Goal: Transaction & Acquisition: Purchase product/service

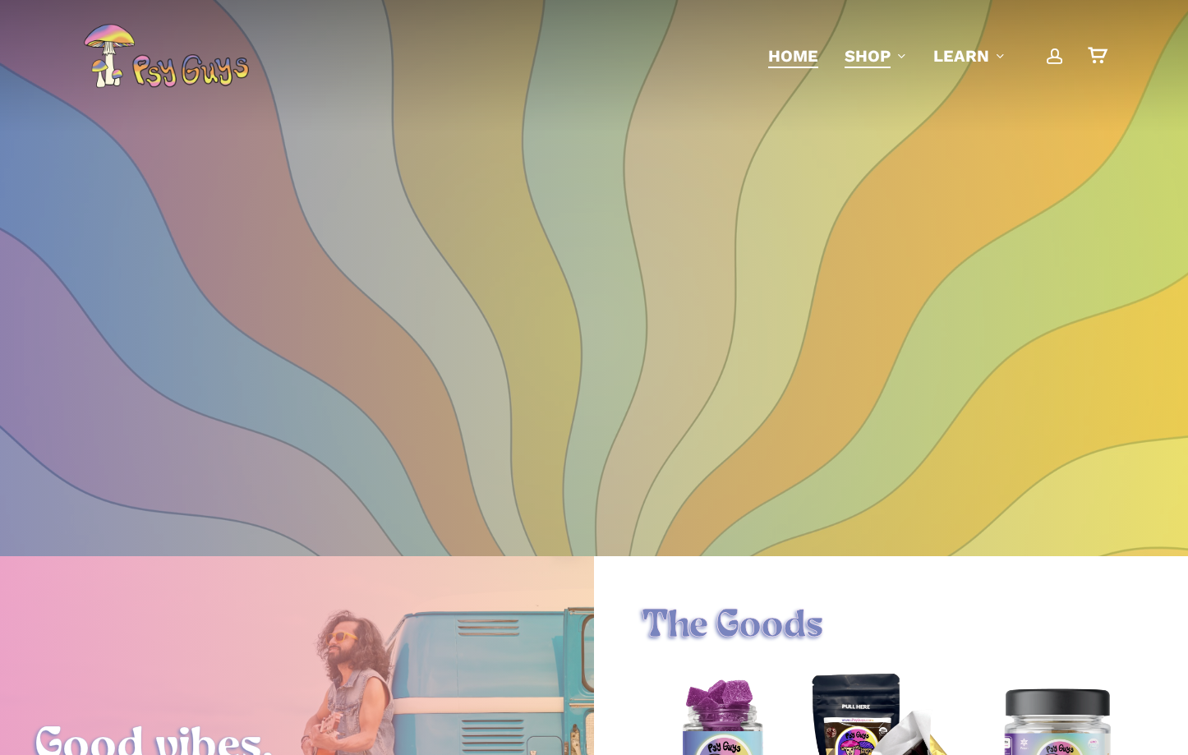
click at [868, 47] on span "Shop" at bounding box center [868, 56] width 46 height 20
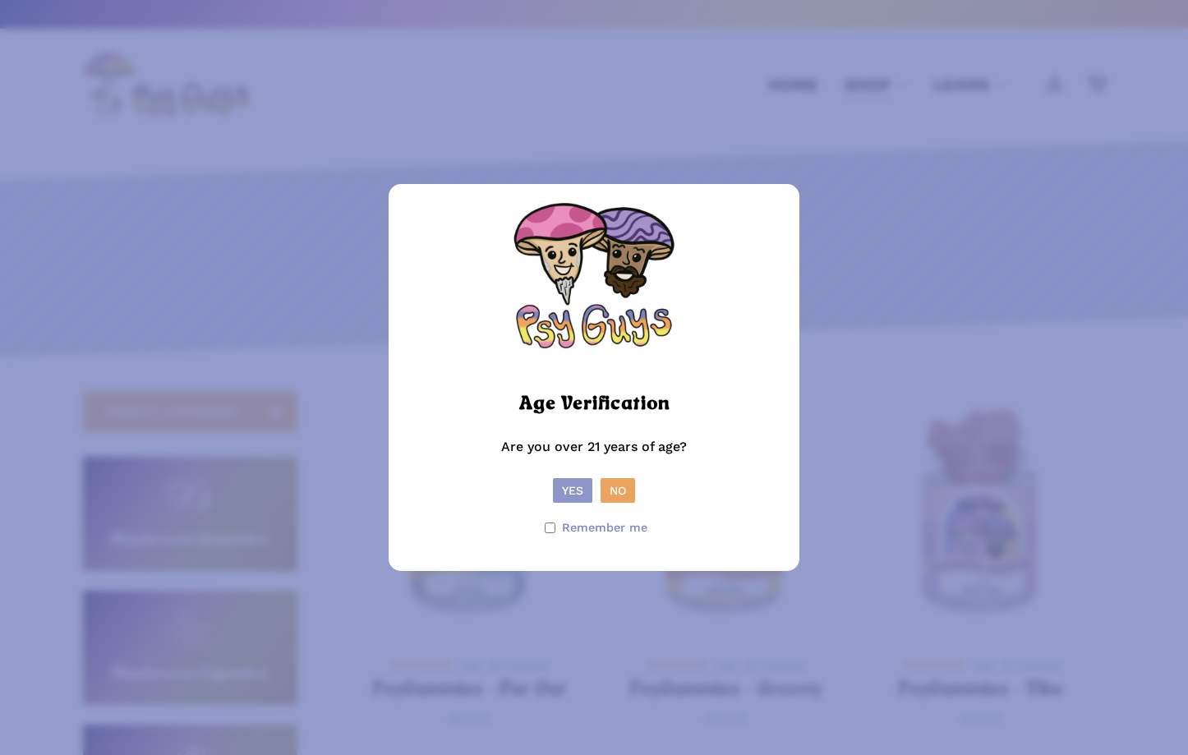
click at [561, 499] on button "Yes" at bounding box center [572, 490] width 39 height 25
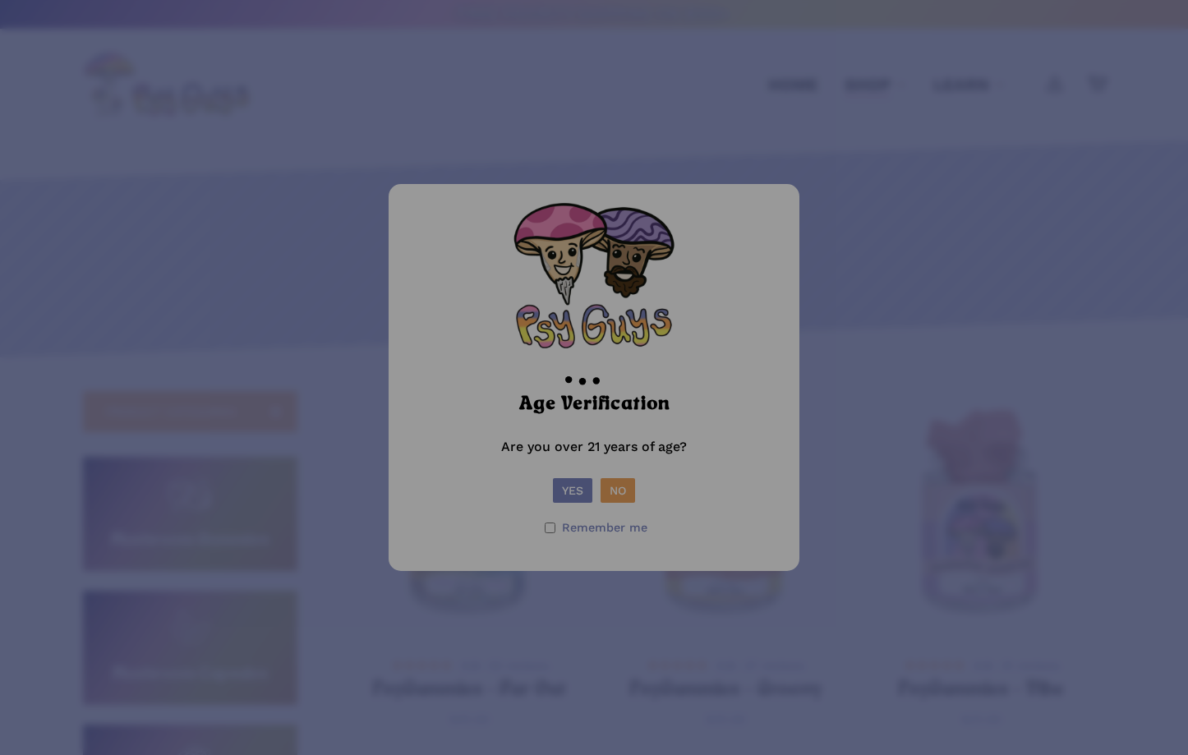
click at [564, 487] on div at bounding box center [594, 377] width 1188 height 755
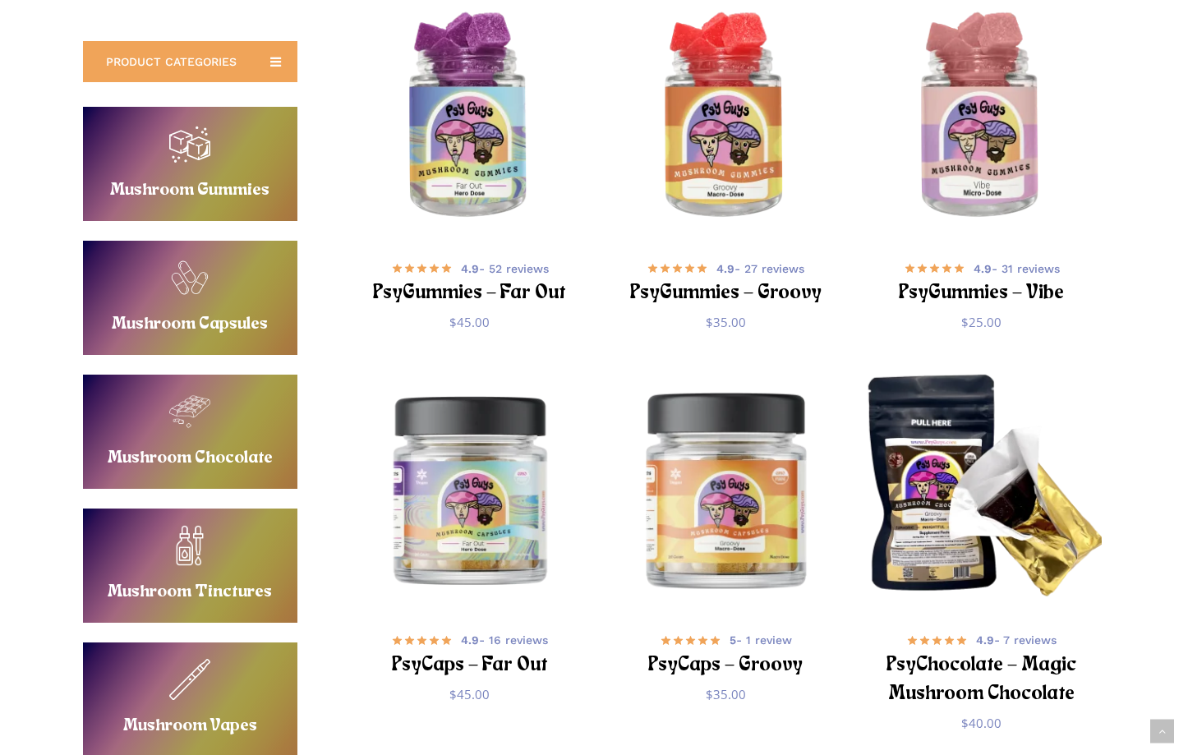
scroll to position [387, 0]
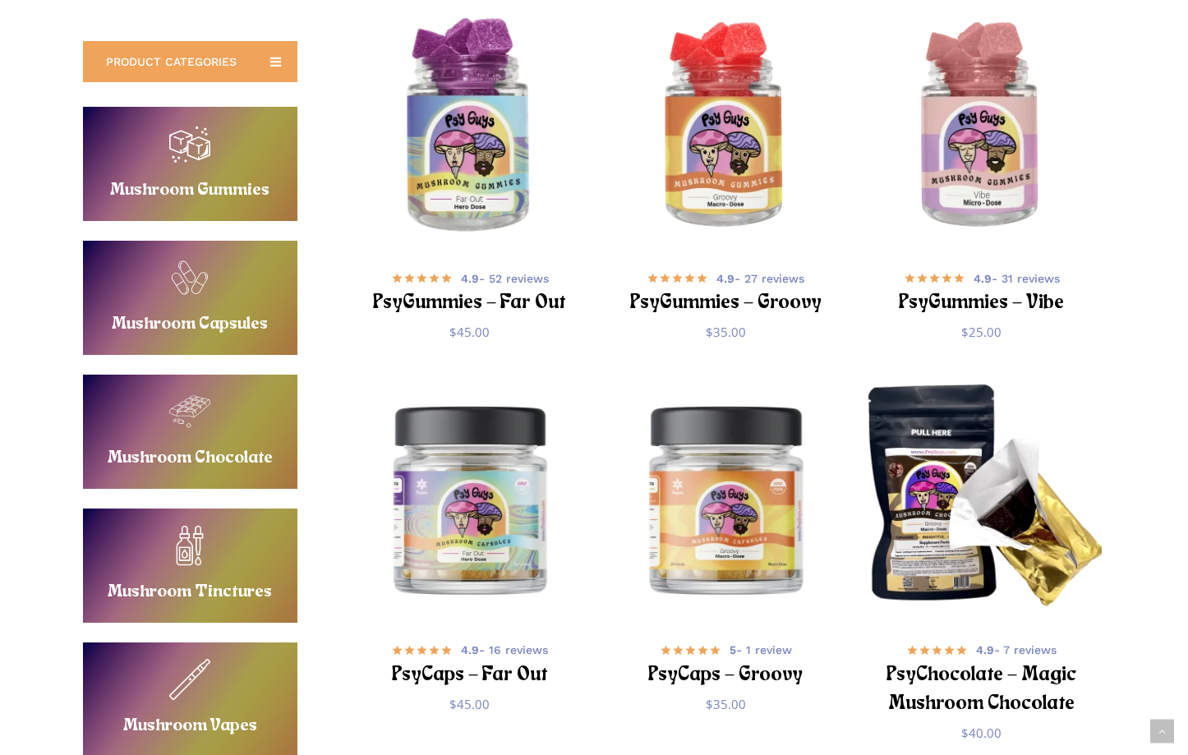
click at [454, 191] on img "PsyGummies - Far Out" at bounding box center [470, 127] width 250 height 250
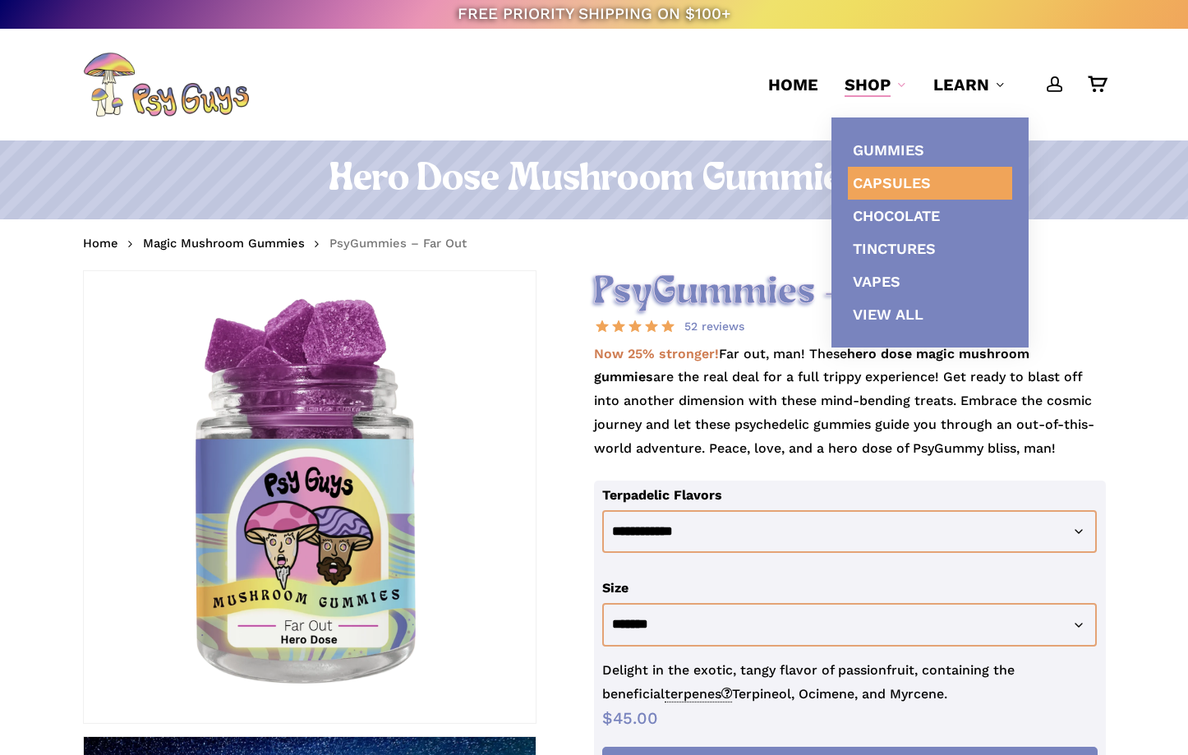
click at [890, 182] on span "Capsules" at bounding box center [892, 182] width 78 height 17
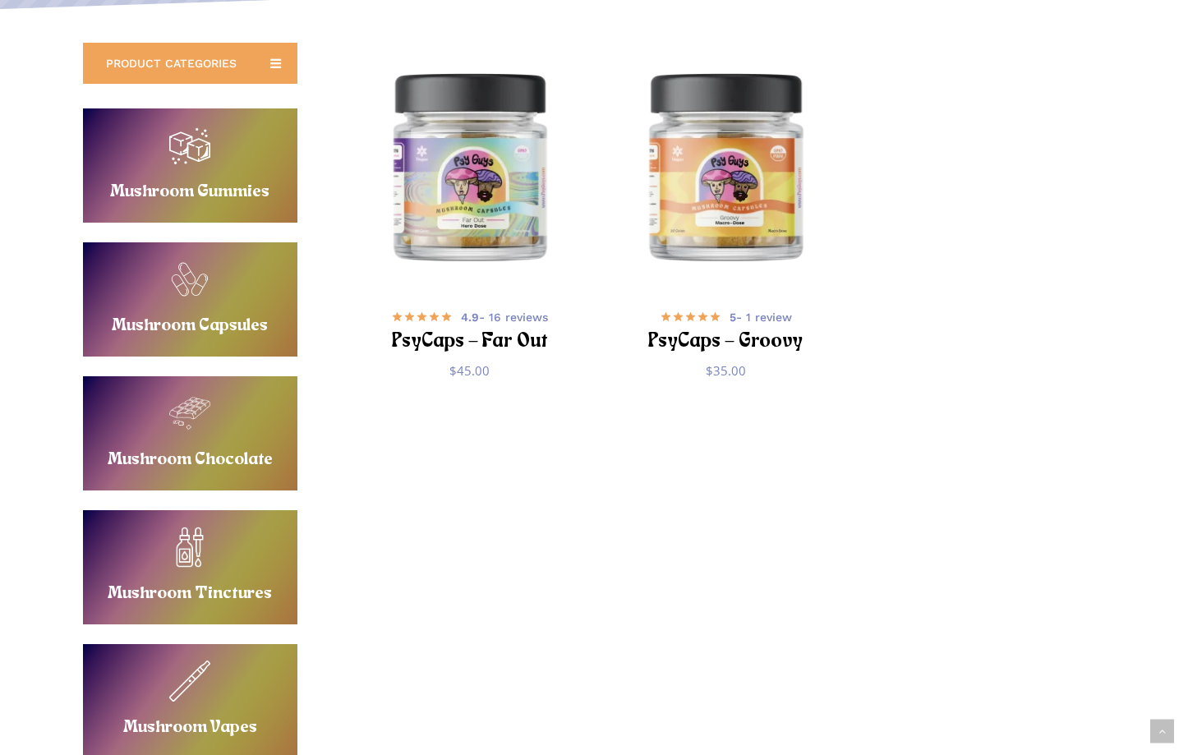
scroll to position [279, 0]
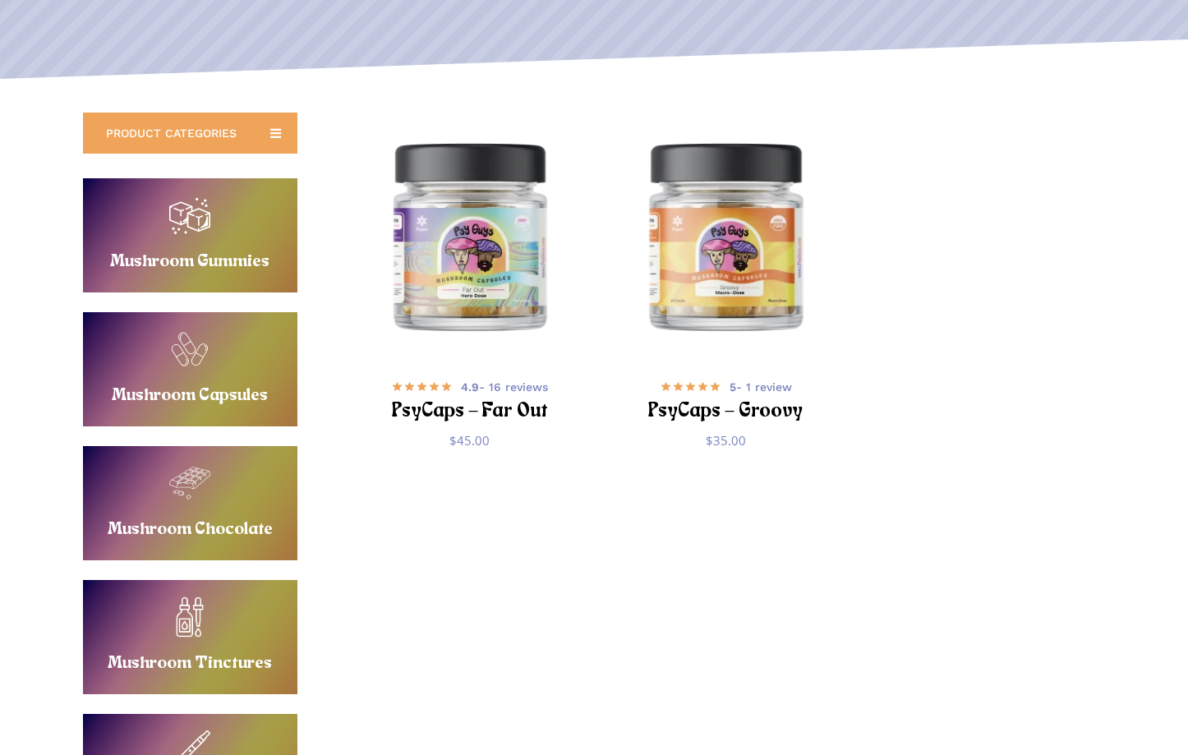
click at [183, 342] on link "Buy Mushroom Capsules" at bounding box center [190, 369] width 215 height 114
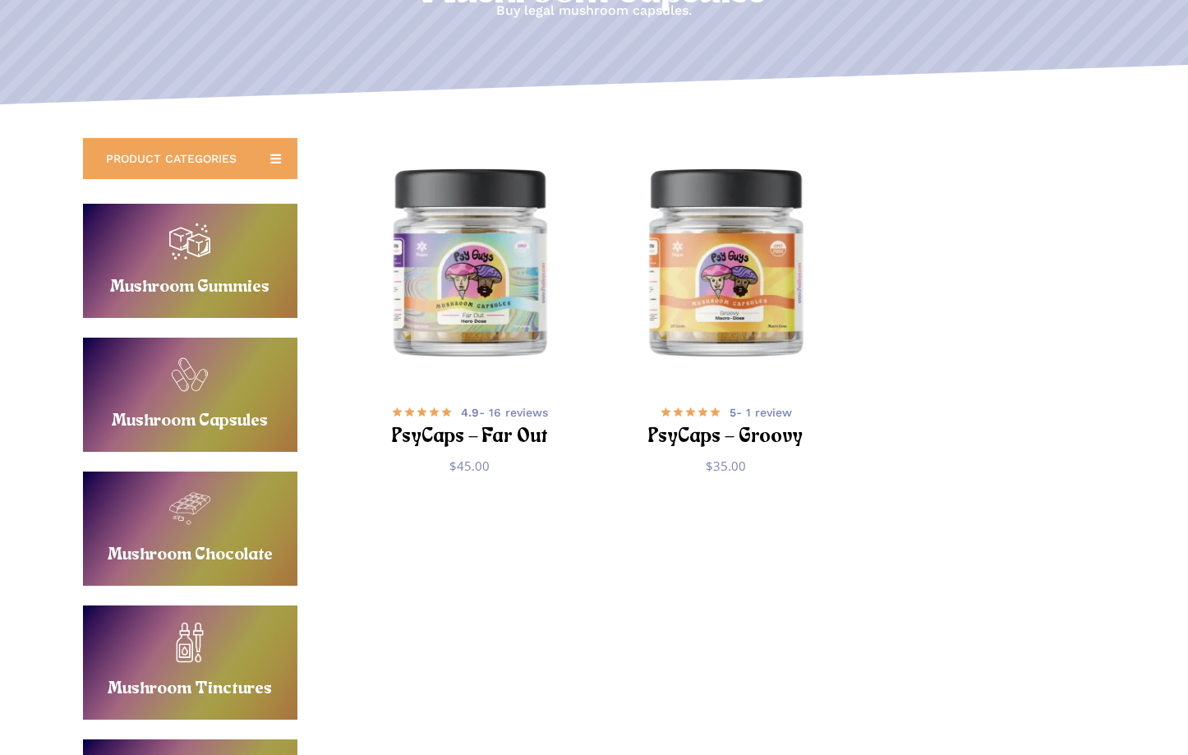
scroll to position [264, 0]
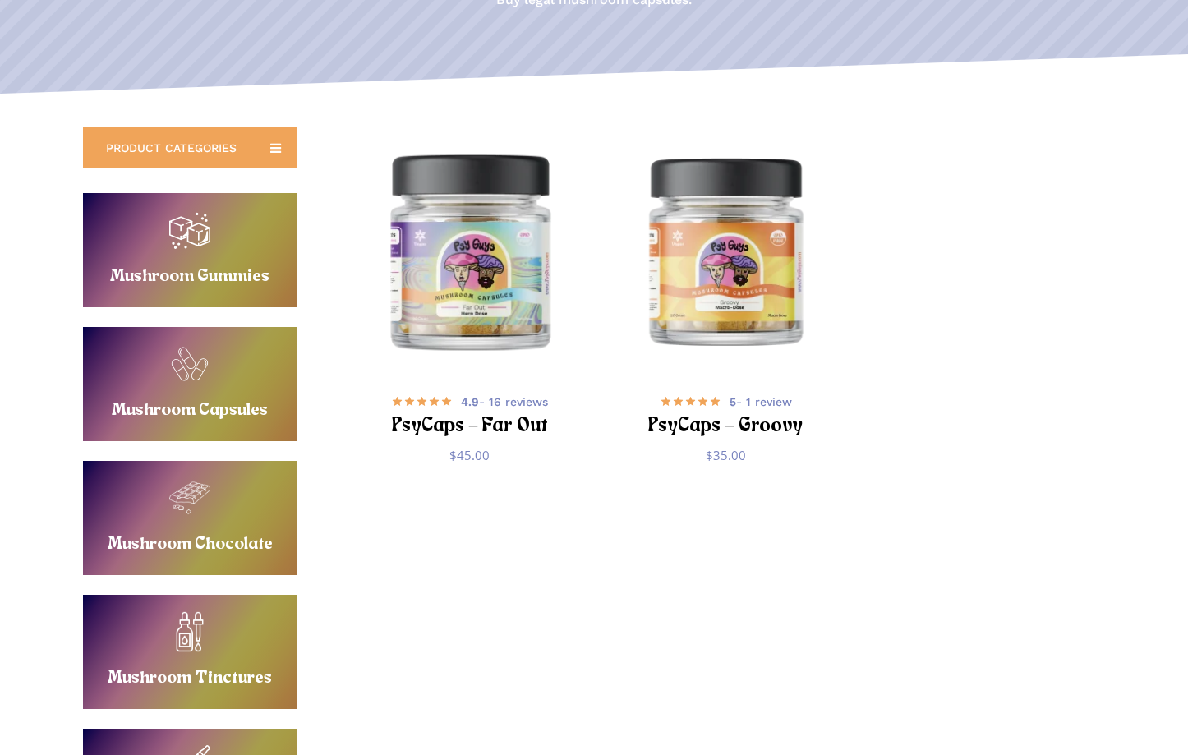
click at [484, 344] on img "PsyCaps - Far Out" at bounding box center [470, 251] width 250 height 250
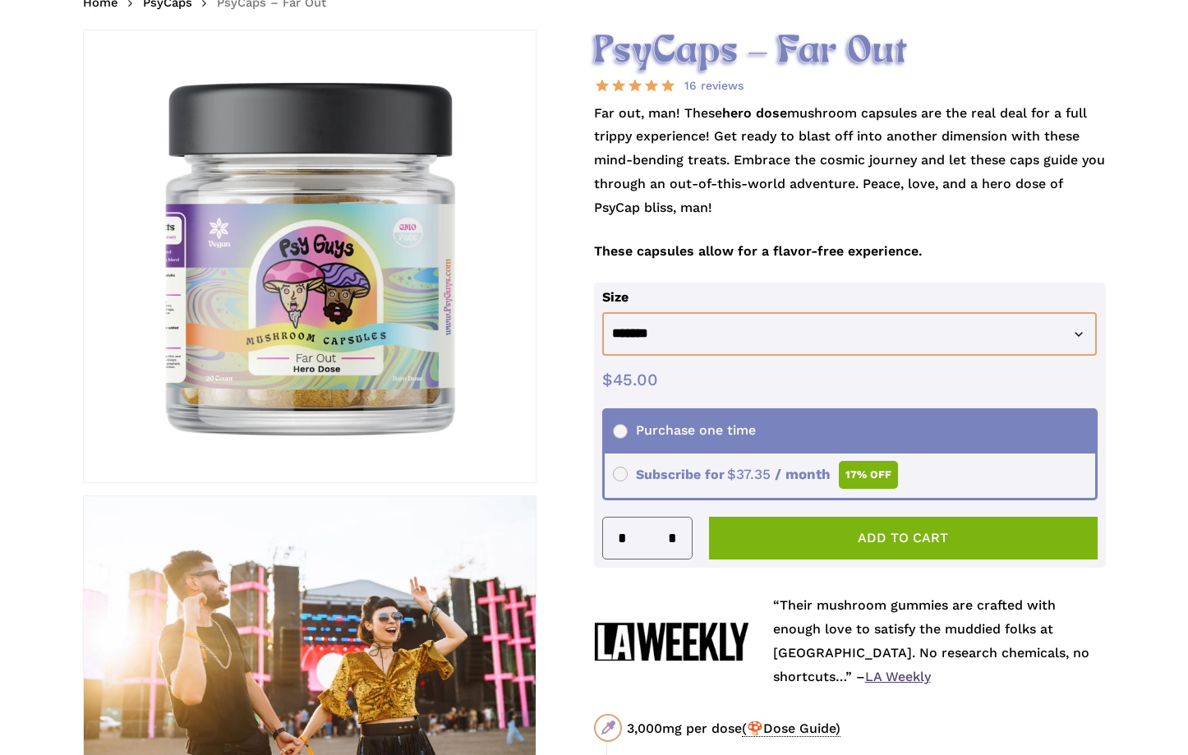
scroll to position [223, 0]
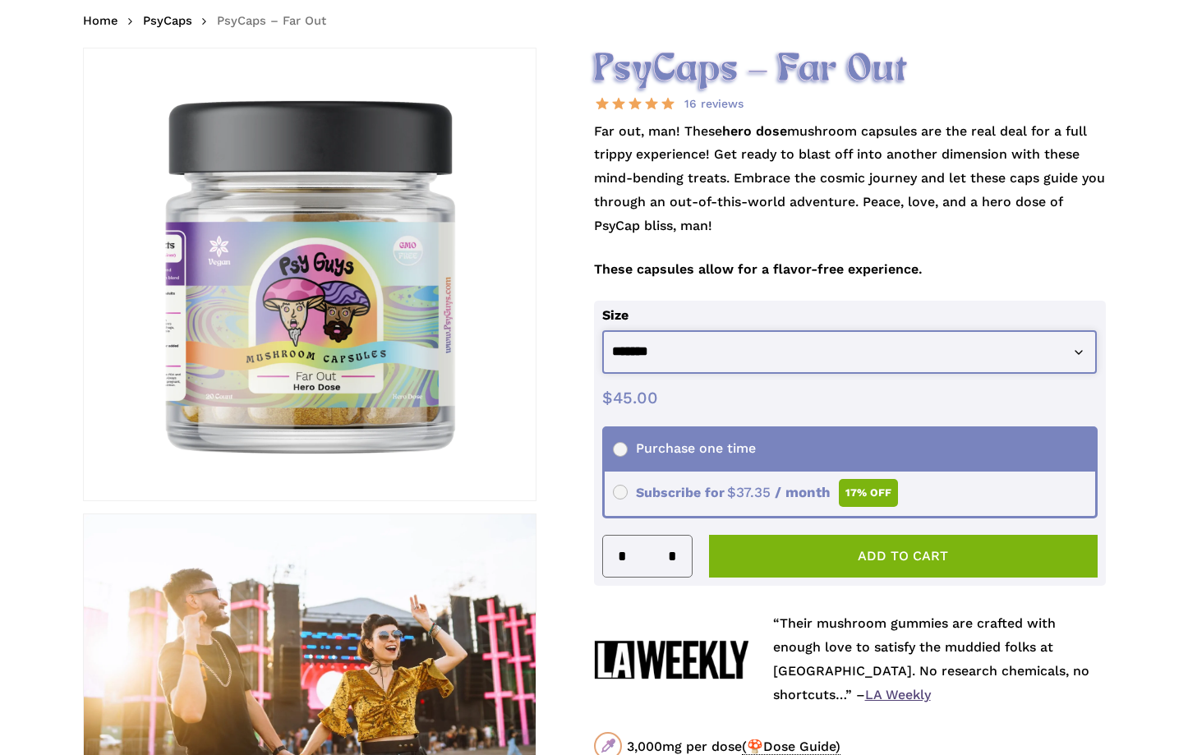
click at [620, 348] on select "**********" at bounding box center [849, 352] width 495 height 44
select select "********"
click at [602, 330] on select "**********" at bounding box center [849, 352] width 495 height 44
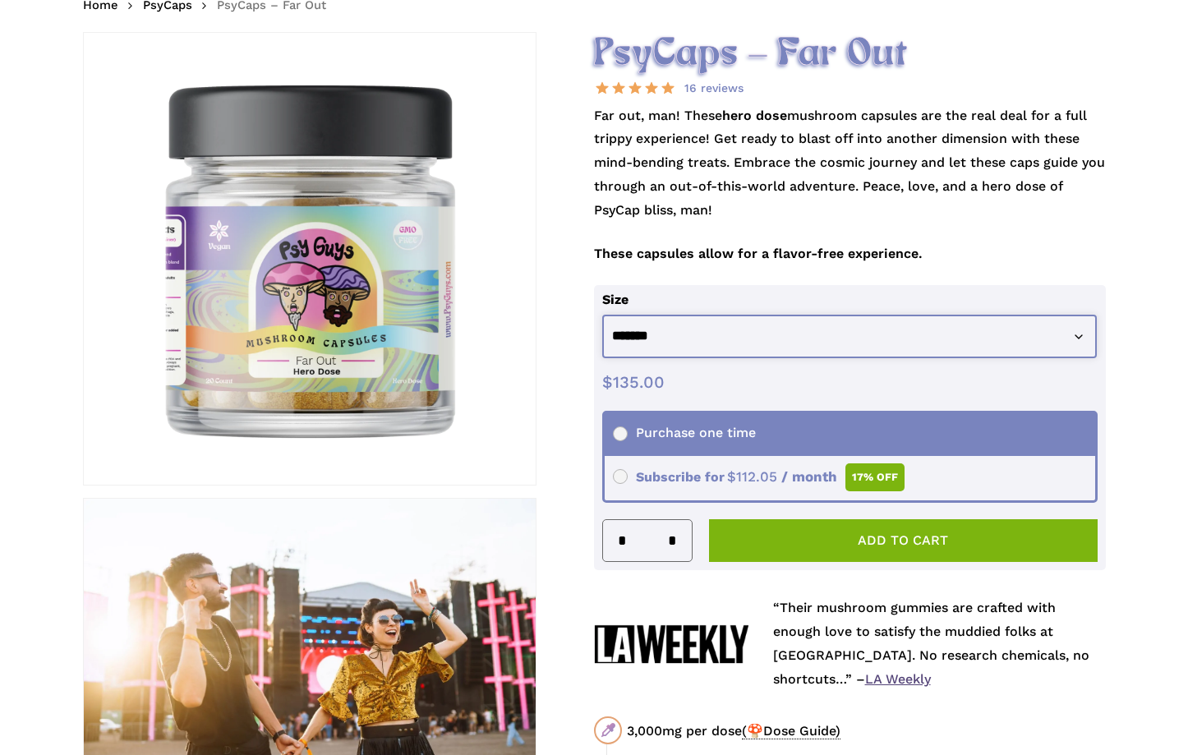
scroll to position [220, 0]
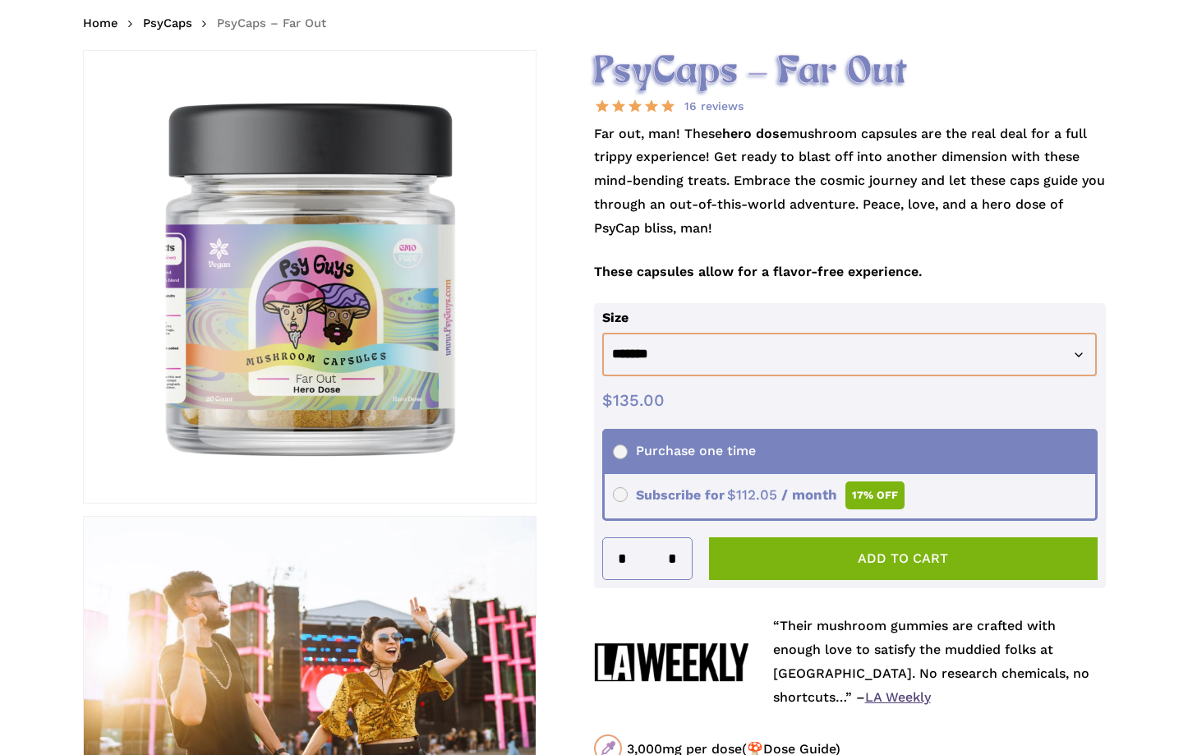
click at [676, 548] on input "*" at bounding box center [677, 558] width 29 height 41
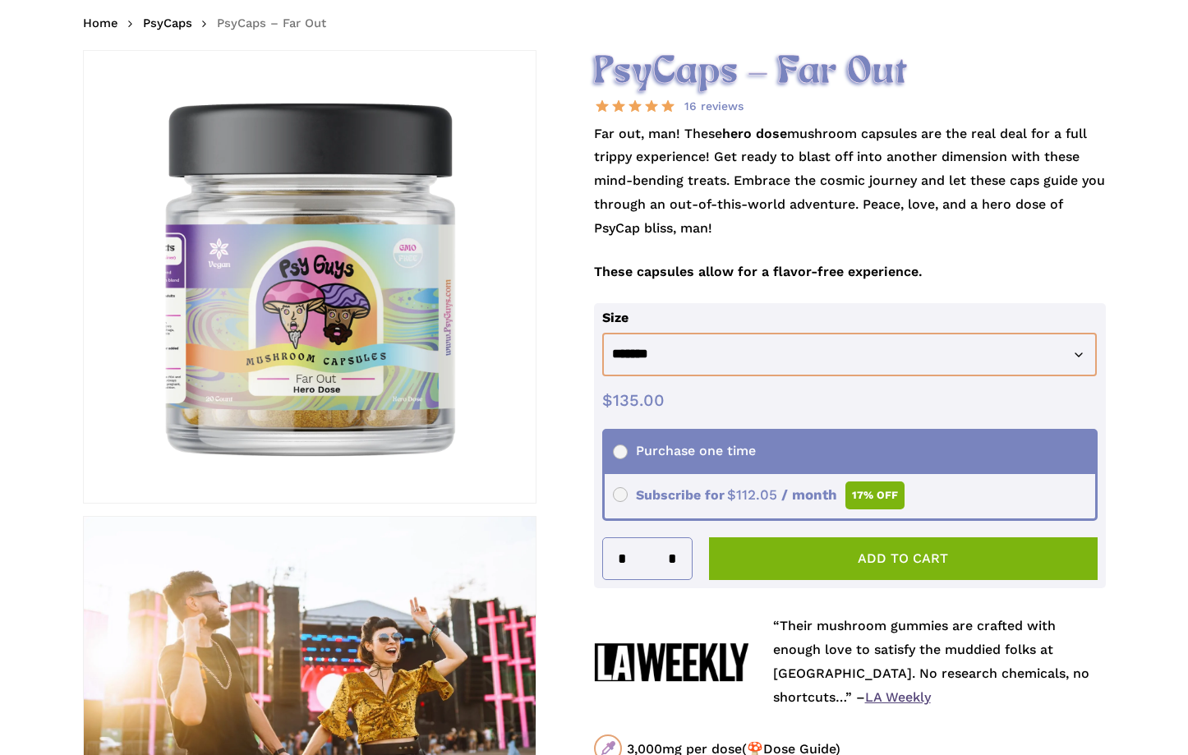
click at [676, 548] on input "*" at bounding box center [677, 558] width 29 height 41
type input "**"
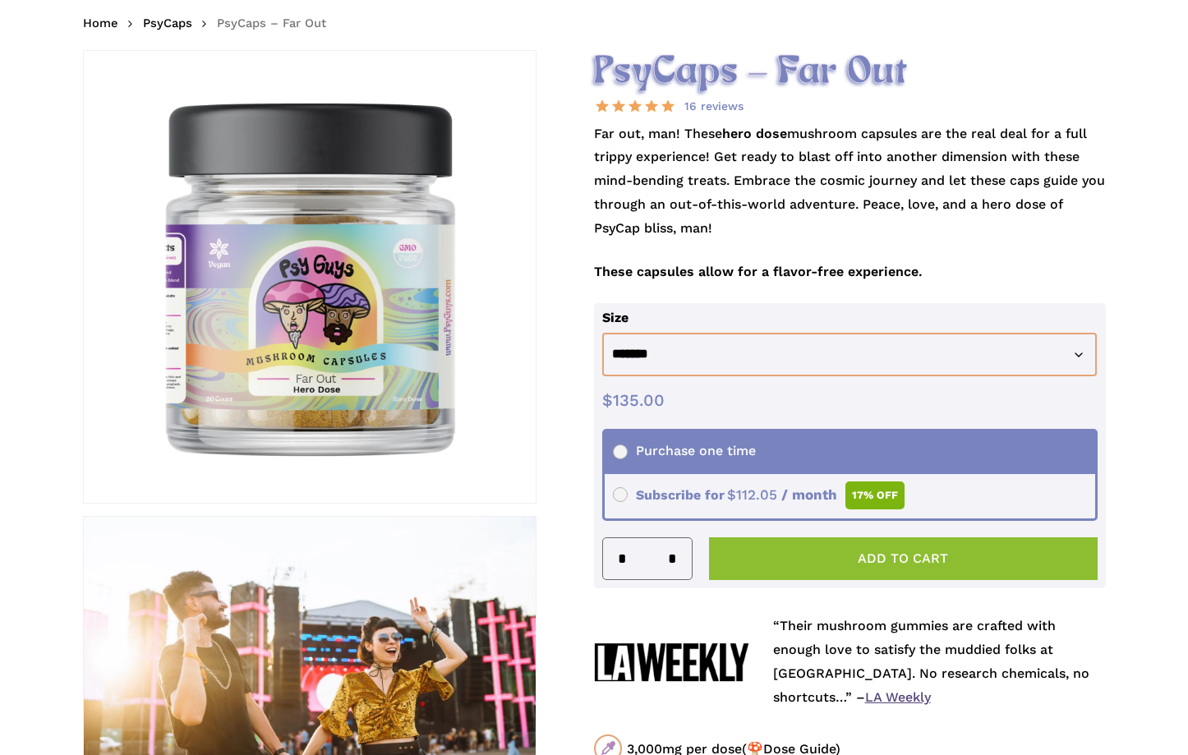
click at [762, 552] on button "Add to cart" at bounding box center [903, 558] width 389 height 43
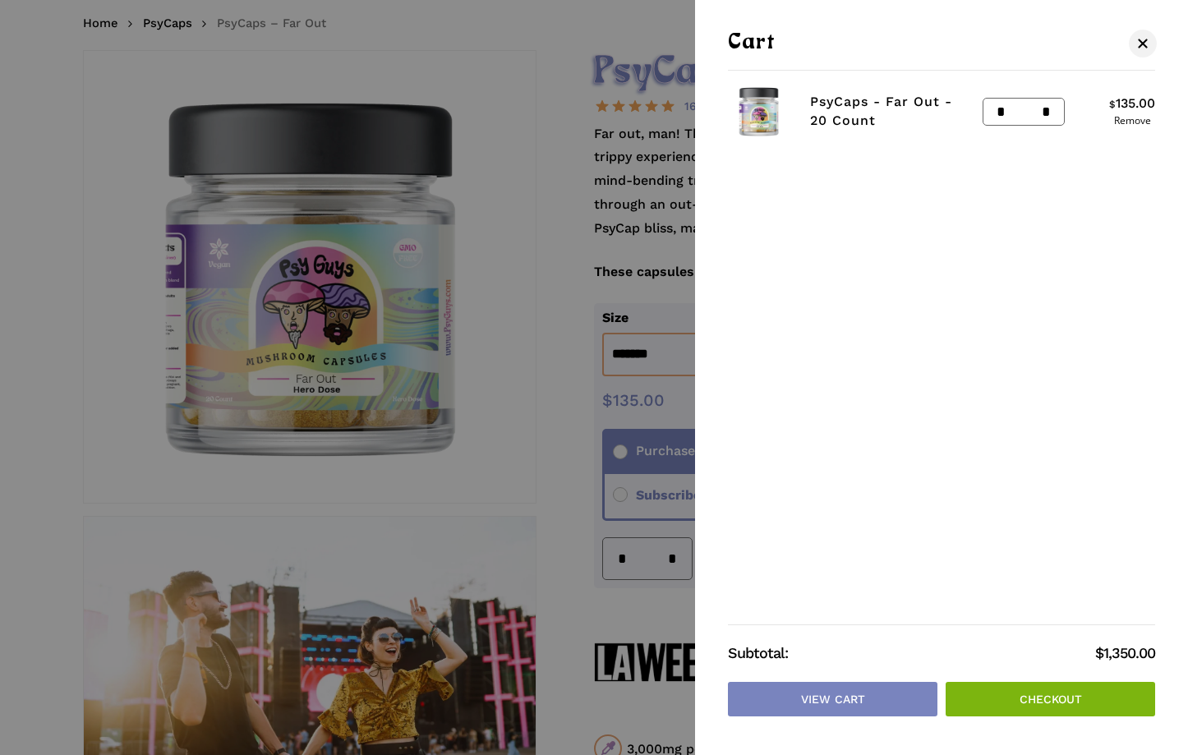
click at [991, 689] on link "Checkout" at bounding box center [1051, 699] width 210 height 35
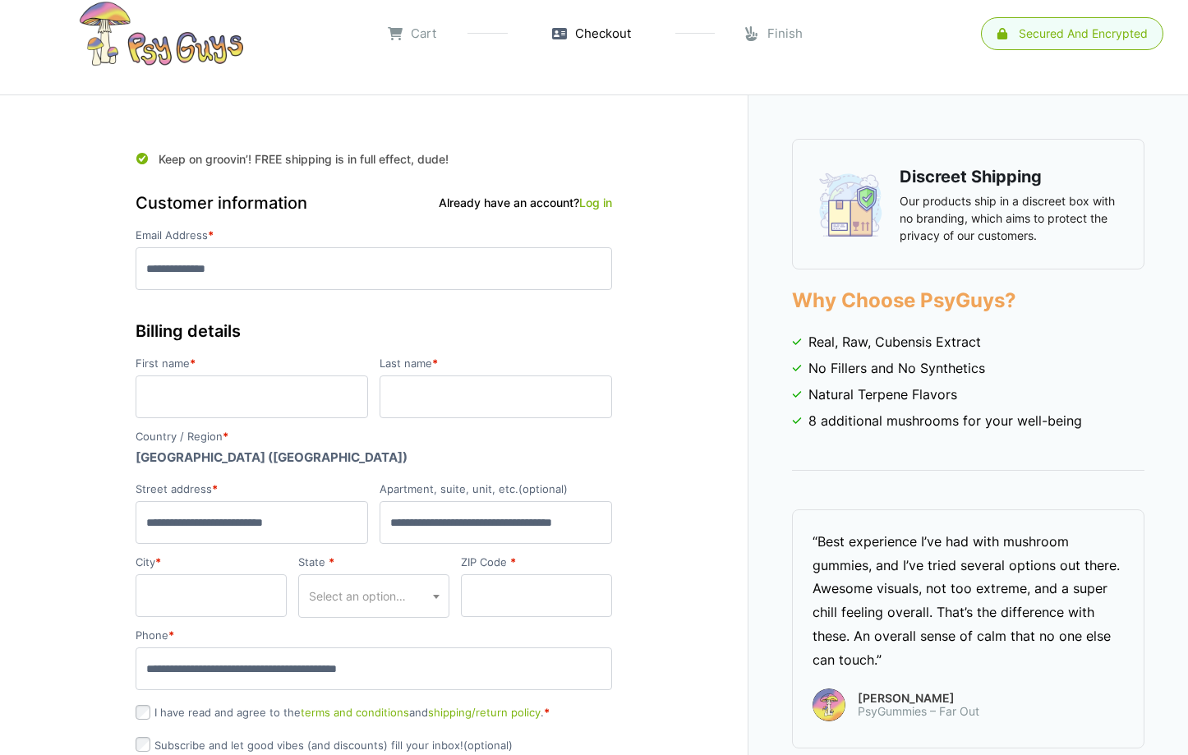
scroll to position [35, 0]
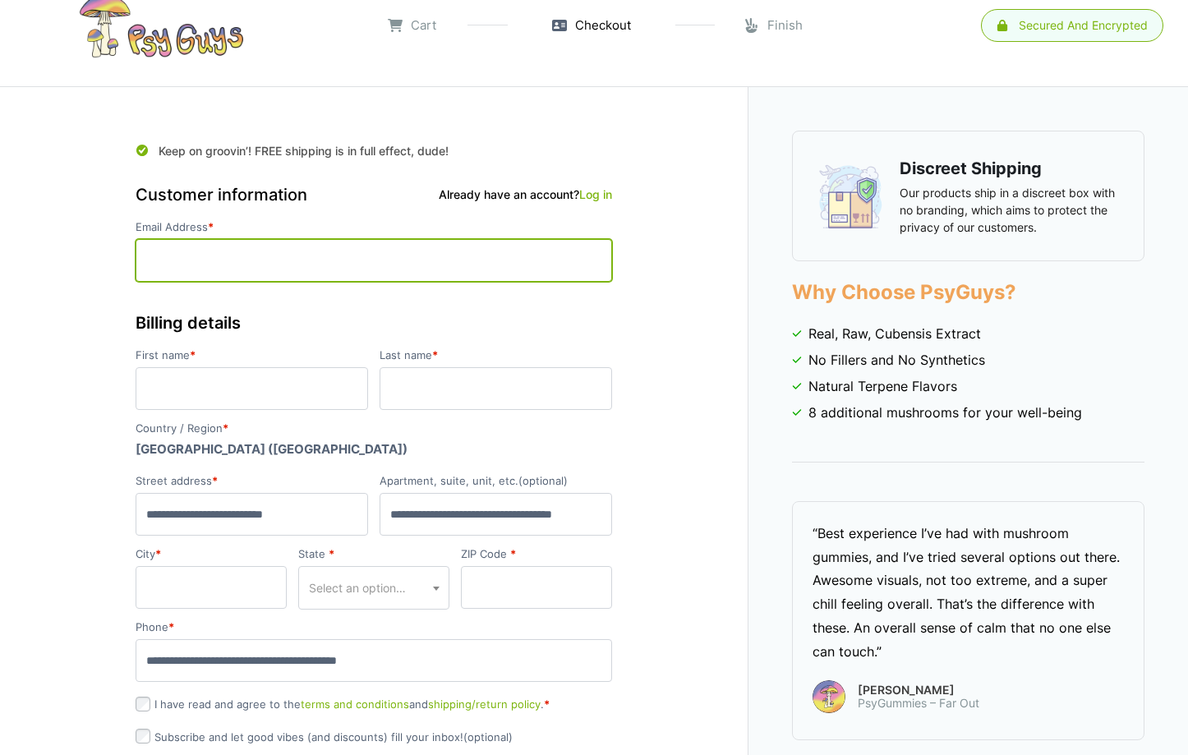
click at [585, 263] on input "Email Address *" at bounding box center [374, 260] width 477 height 43
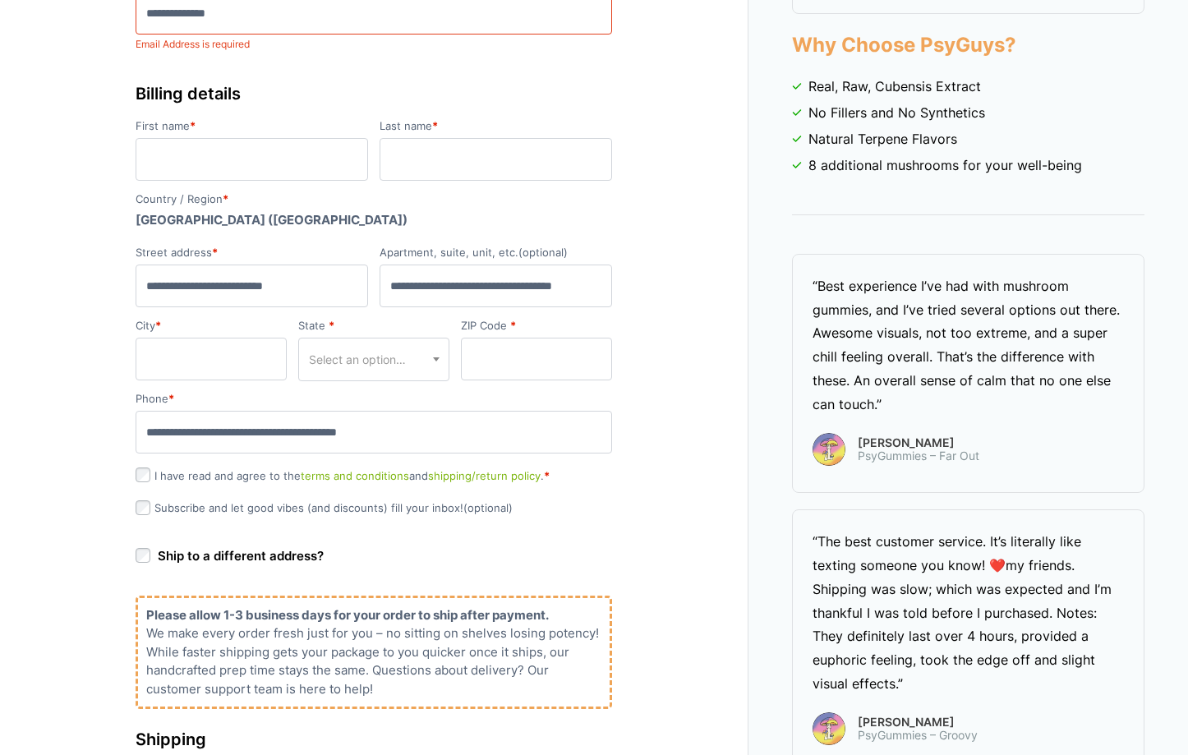
scroll to position [0, 0]
